Goal: Transaction & Acquisition: Purchase product/service

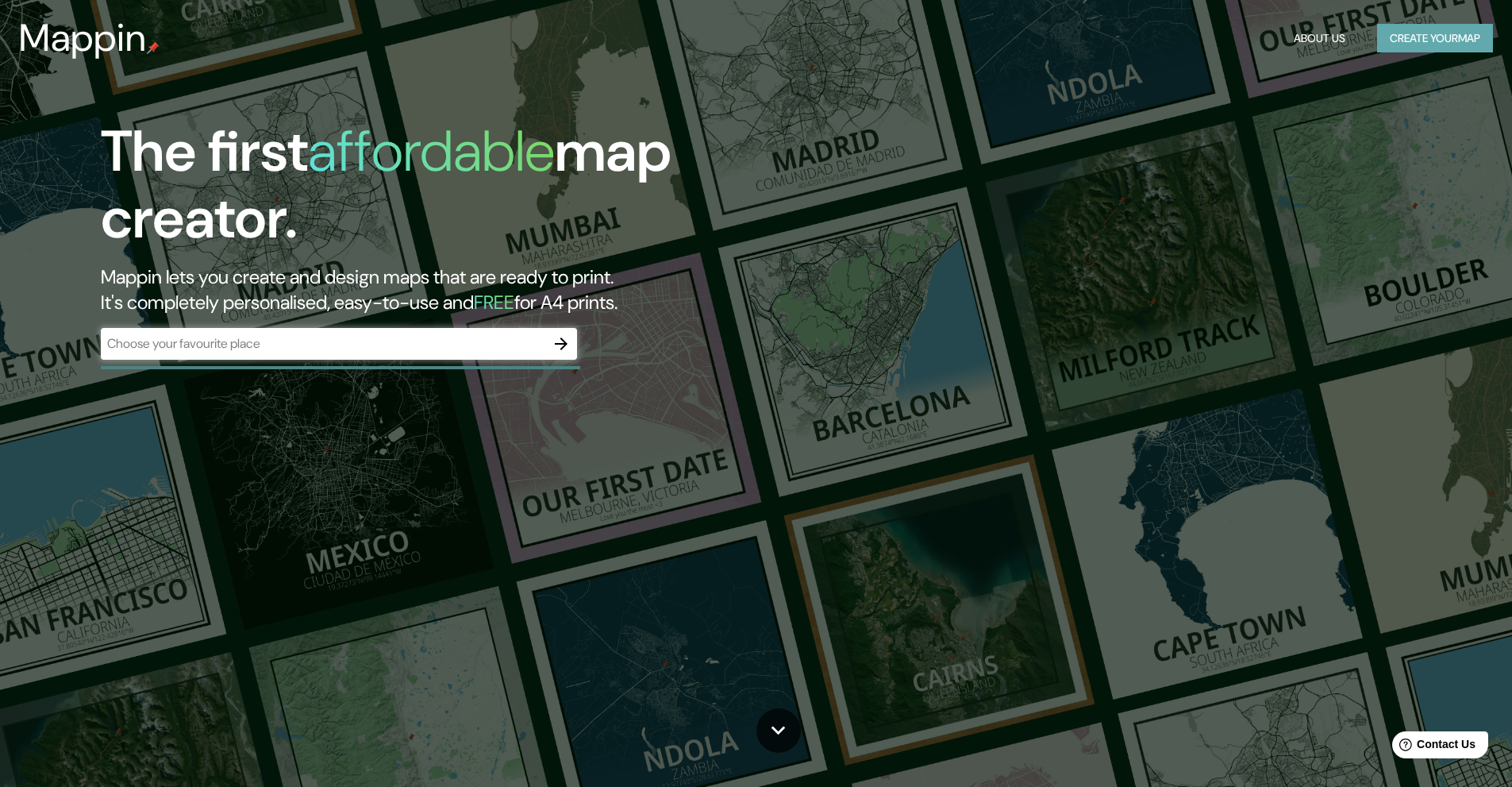
click at [1443, 41] on button "Create your map" at bounding box center [1435, 38] width 116 height 30
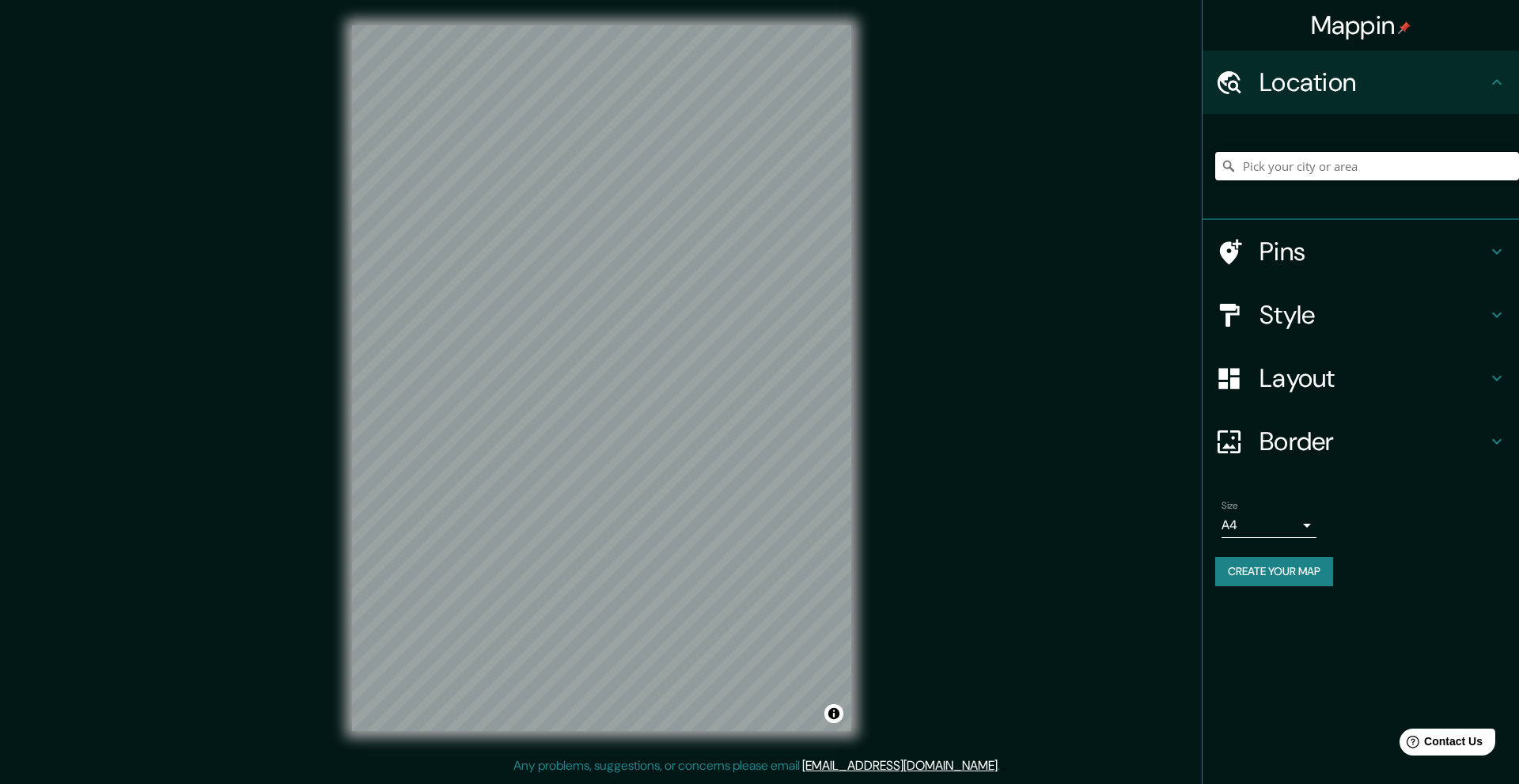
click at [1336, 174] on input "Pick your city or area" at bounding box center [1367, 166] width 304 height 29
type input "[US_STATE]"
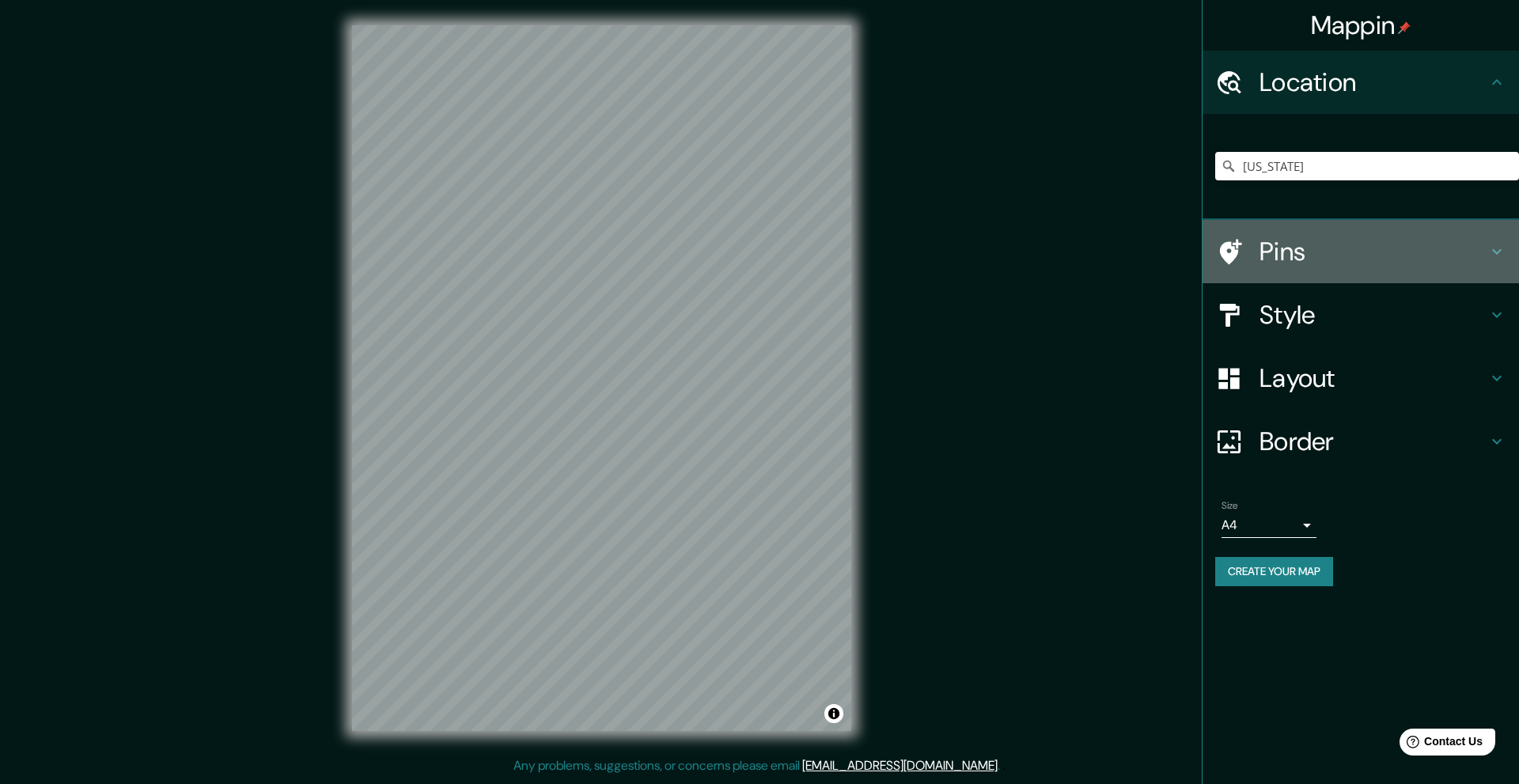
click at [1303, 234] on div "Pins" at bounding box center [1361, 251] width 316 height 63
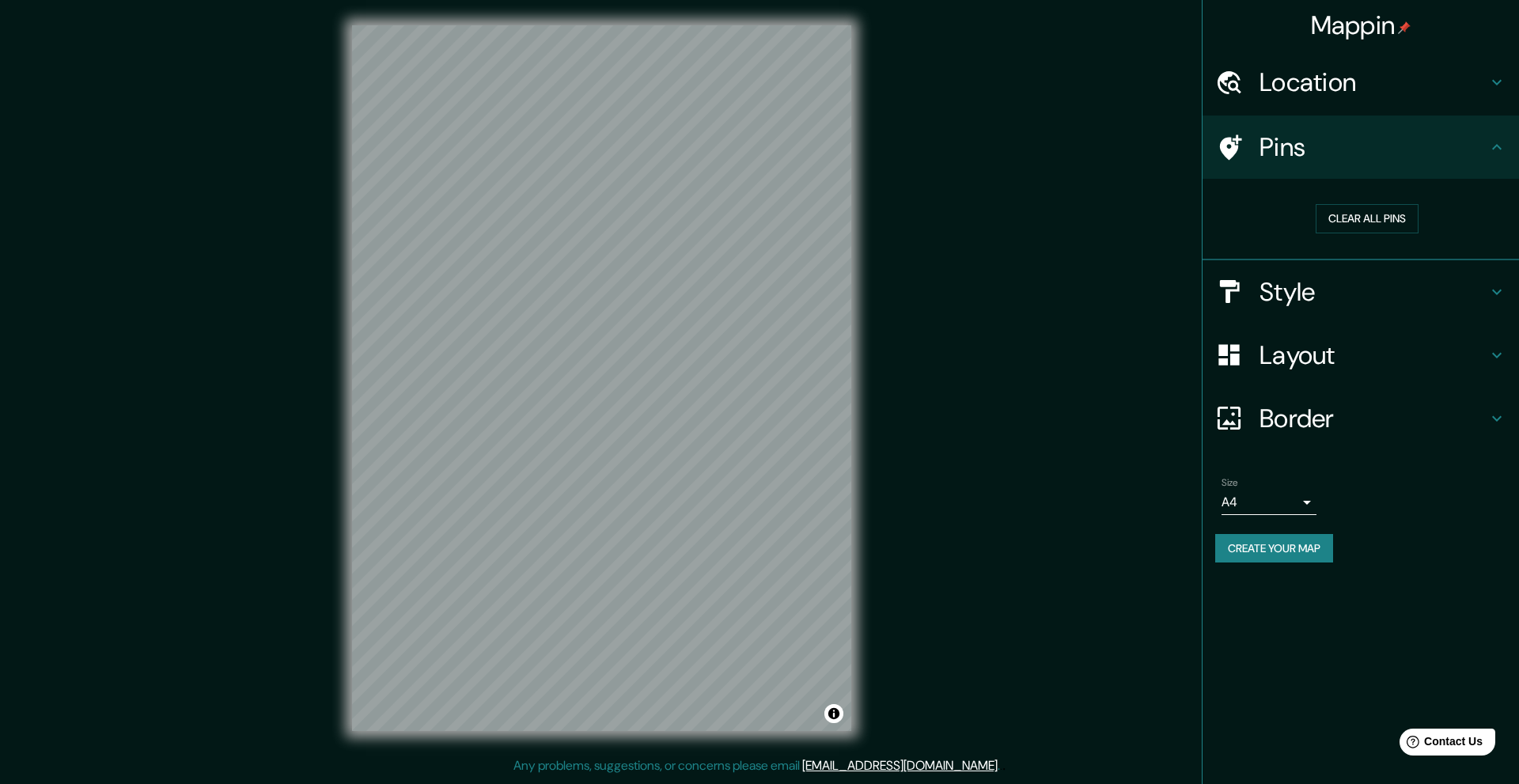
click at [1287, 292] on h4 "Style" at bounding box center [1372, 291] width 228 height 31
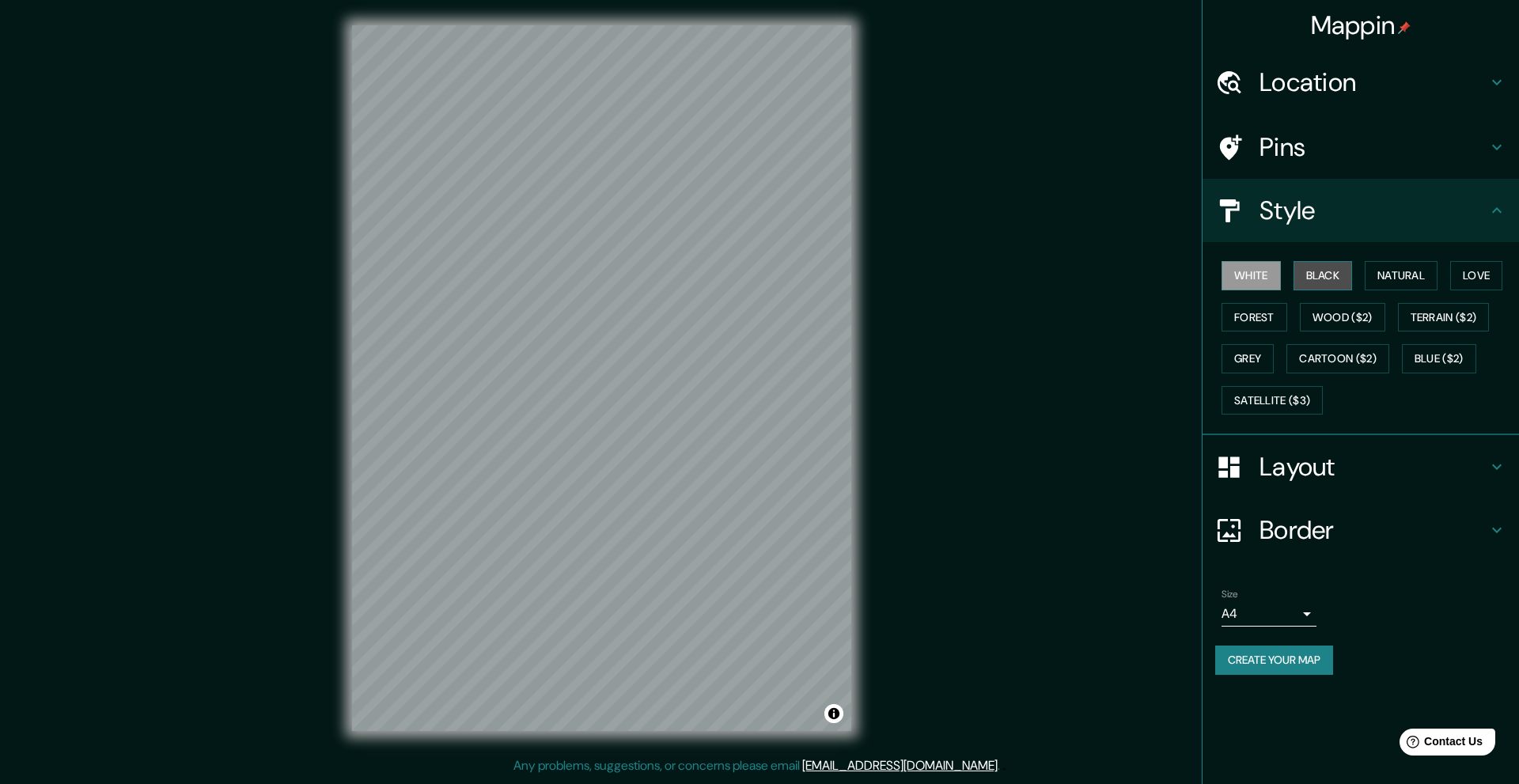
click at [1341, 282] on button "Black" at bounding box center [1323, 275] width 59 height 30
click at [1408, 277] on button "Natural" at bounding box center [1401, 275] width 72 height 30
click at [1488, 280] on button "Love" at bounding box center [1476, 275] width 52 height 30
click at [1445, 329] on button "Terrain ($2)" at bounding box center [1444, 317] width 91 height 30
click at [1354, 324] on button "Wood ($2)" at bounding box center [1343, 317] width 86 height 30
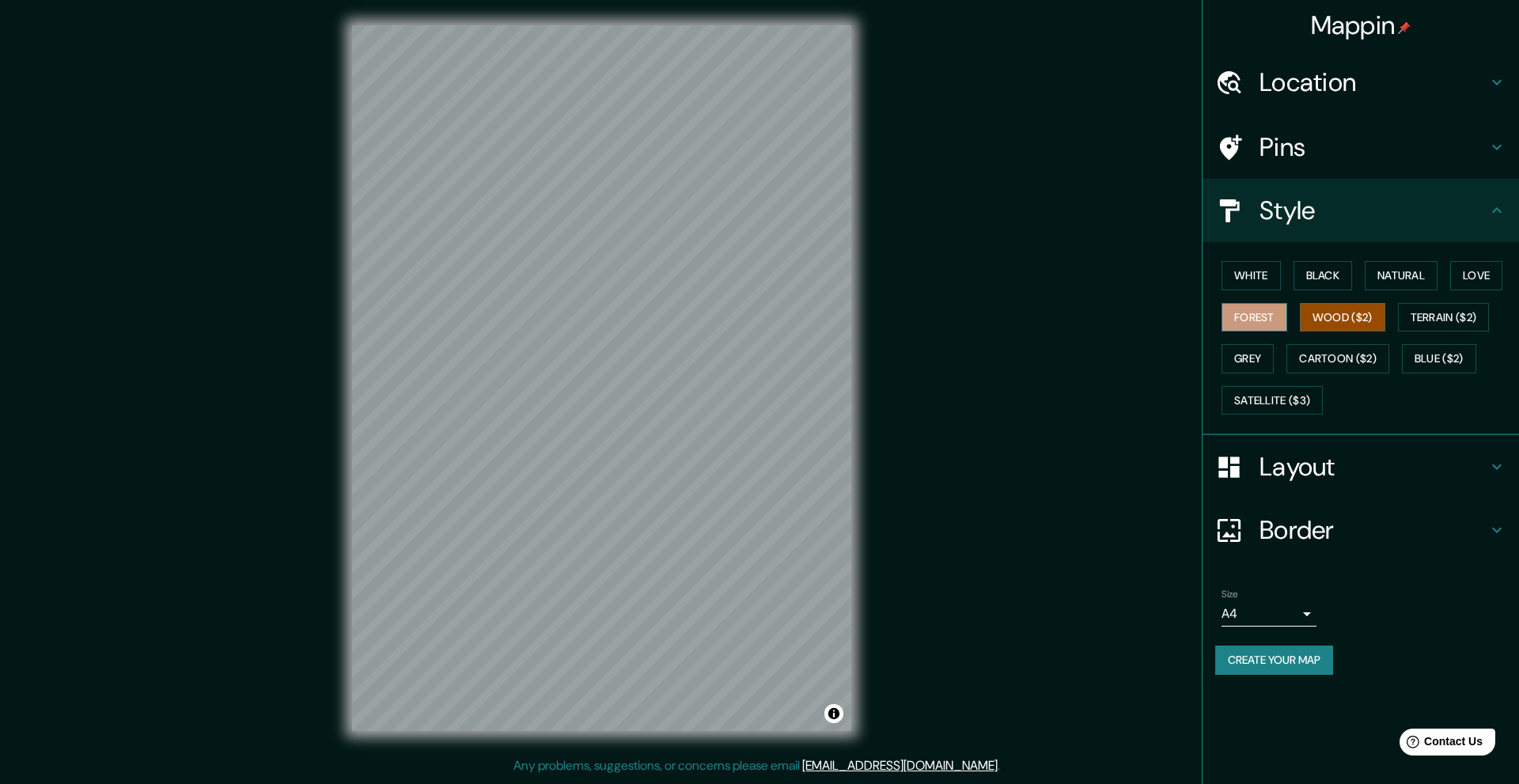
click at [1266, 321] on button "Forest" at bounding box center [1254, 317] width 66 height 30
click at [1242, 361] on button "Grey" at bounding box center [1247, 358] width 52 height 30
click at [1314, 361] on button "Cartoon ($2)" at bounding box center [1338, 358] width 103 height 30
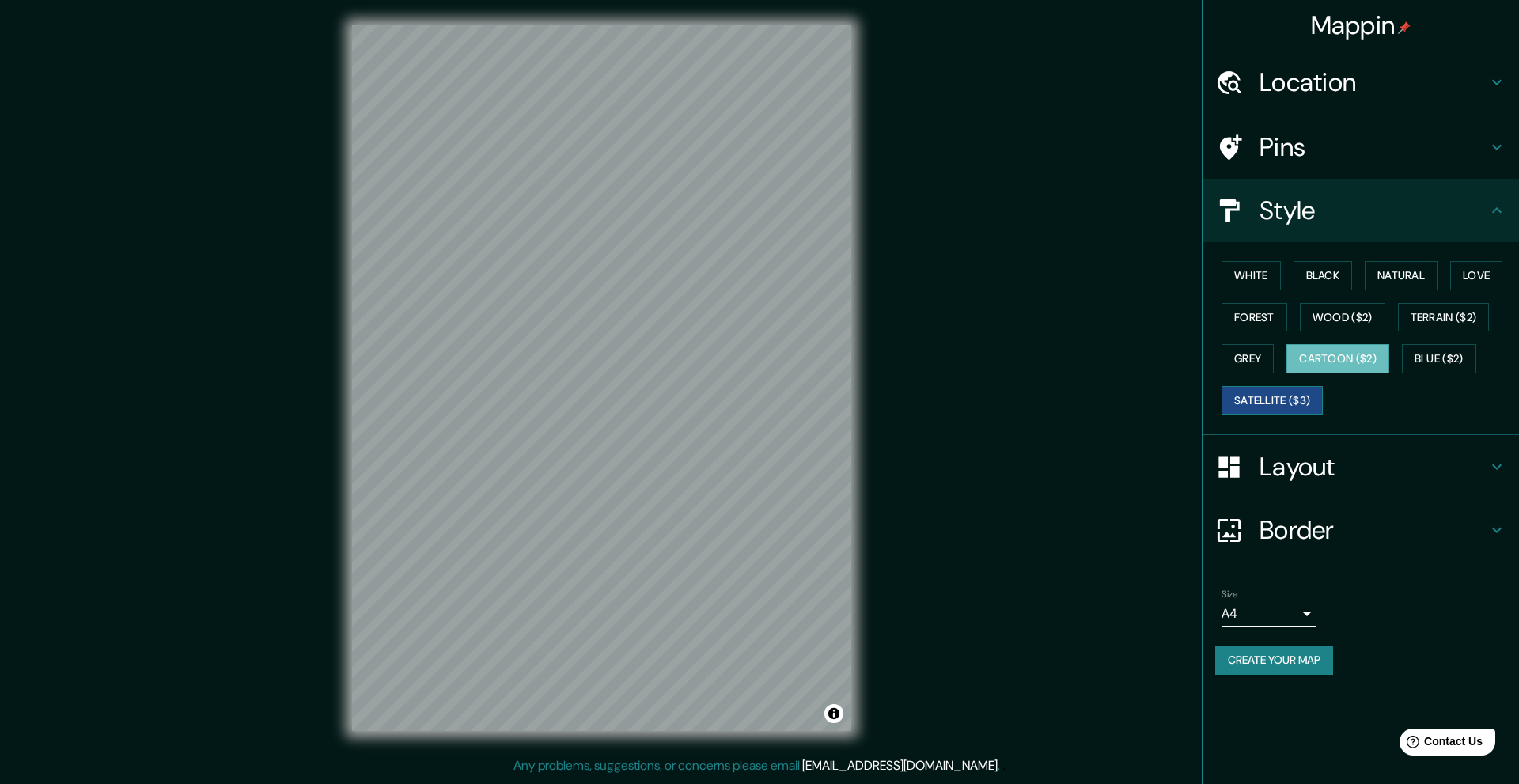
click at [1276, 396] on button "Satellite ($3)" at bounding box center [1272, 400] width 101 height 30
click at [1326, 381] on div "White Black Natural Love Forest Wood ($2) Terrain ($2) Grey Cartoon ($2) Blue (…" at bounding box center [1367, 337] width 304 height 166
click at [1339, 352] on button "Cartoon ($2)" at bounding box center [1338, 358] width 103 height 30
click at [1143, 495] on div "Mappin Location [US_STATE] [US_STATE] [US_STATE] [GEOGRAPHIC_DATA], [GEOGRAPHIC…" at bounding box center [760, 391] width 1519 height 781
click at [303, 165] on div "Mappin Location [US_STATE] [US_STATE] [US_STATE] [GEOGRAPHIC_DATA], [GEOGRAPHIC…" at bounding box center [760, 391] width 1519 height 781
